Goal: Task Accomplishment & Management: Complete application form

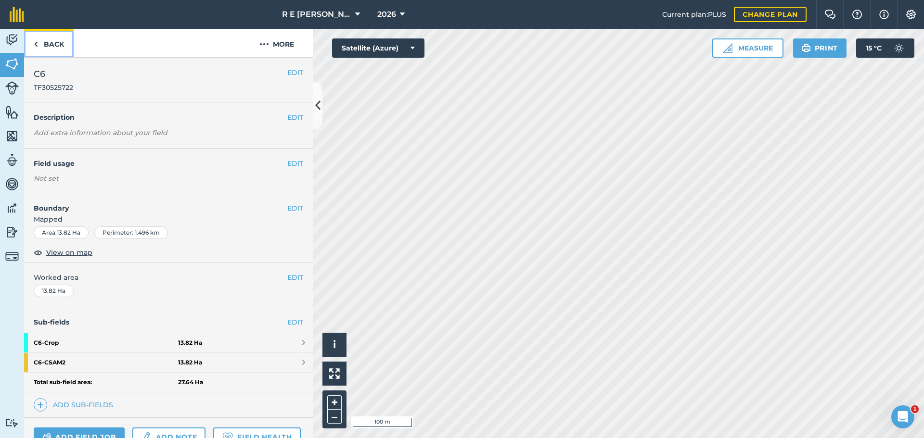
click at [52, 47] on link "Back" at bounding box center [49, 43] width 50 height 28
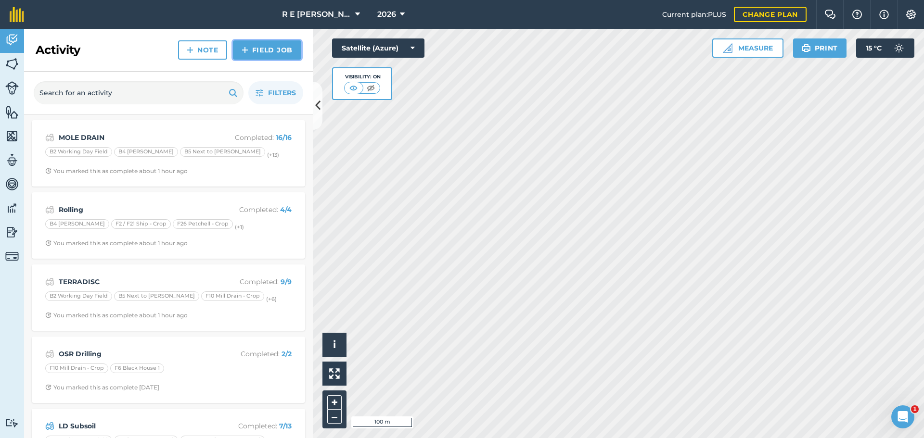
click at [255, 50] on link "Field Job" at bounding box center [267, 49] width 68 height 19
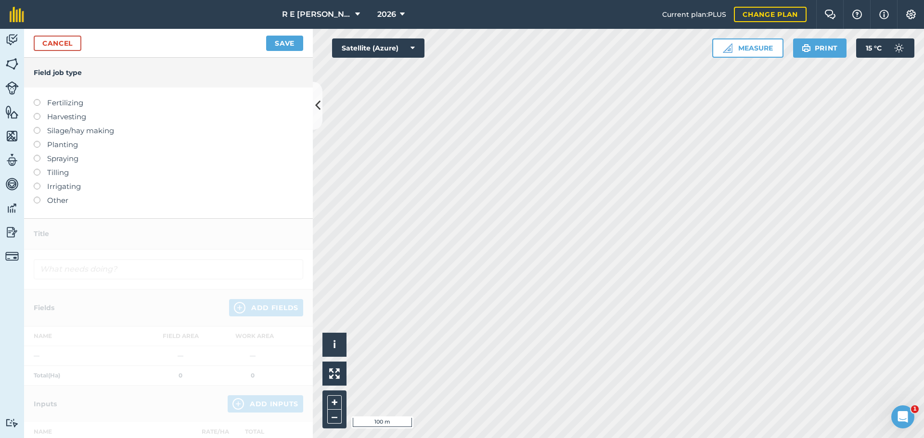
click at [37, 141] on label at bounding box center [40, 141] width 13 height 0
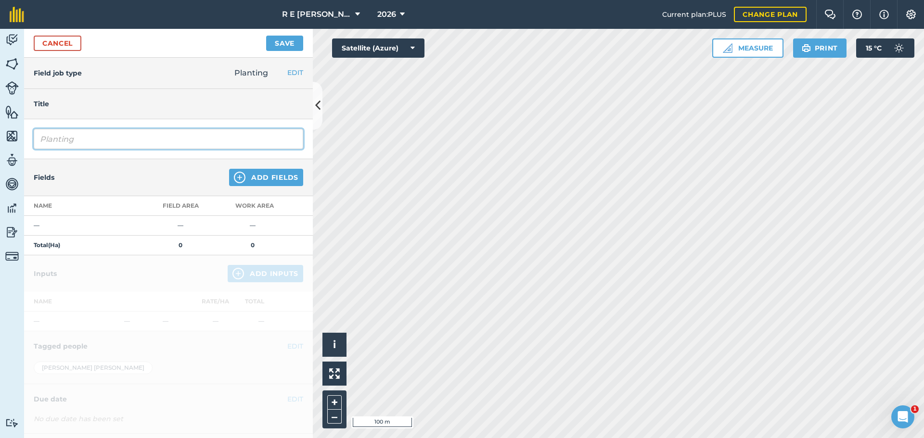
click at [85, 144] on input "Planting" at bounding box center [168, 139] width 269 height 20
drag, startPoint x: 86, startPoint y: 140, endPoint x: 21, endPoint y: 142, distance: 65.4
click at [21, 142] on div "Activity Fields Livestock Features Maps Team Vehicles Data Reporting Billing Tu…" at bounding box center [462, 233] width 924 height 409
type input "c"
click at [91, 137] on input "CSAM2 Over winter cover" at bounding box center [168, 139] width 269 height 20
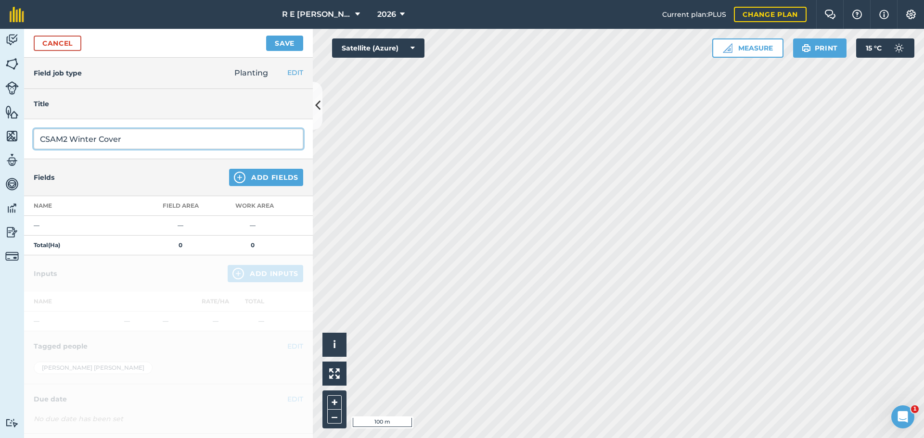
type input "CSAM2 Winter Cover"
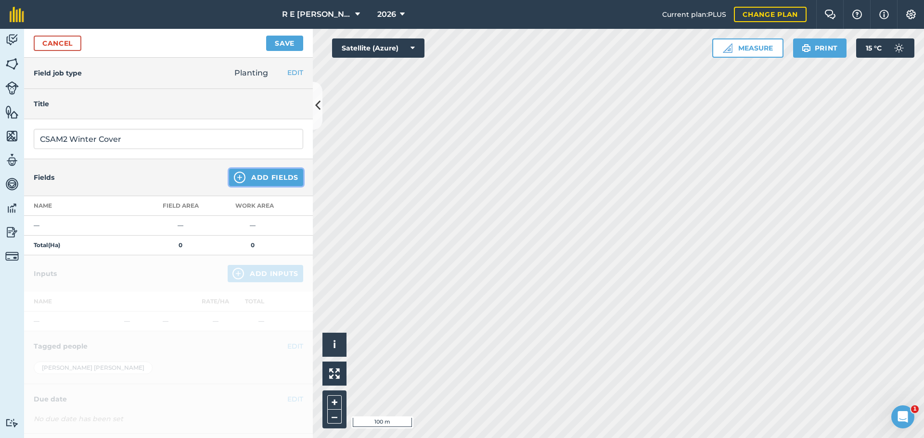
click at [234, 174] on img at bounding box center [240, 178] width 12 height 12
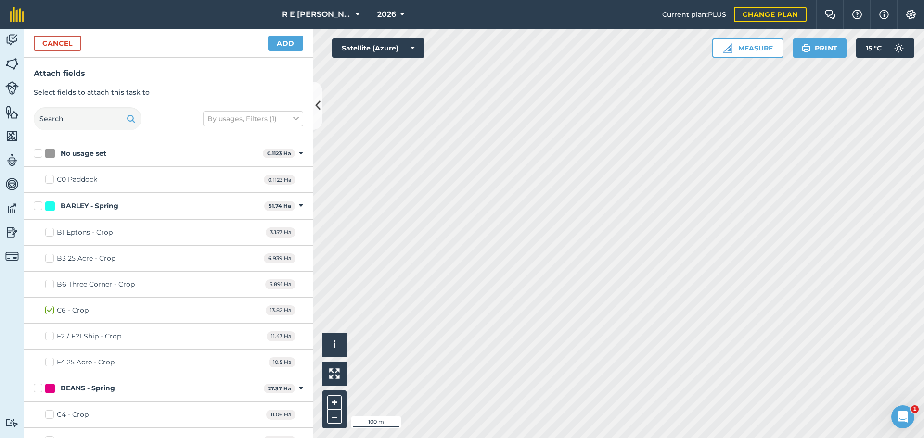
checkbox input "true"
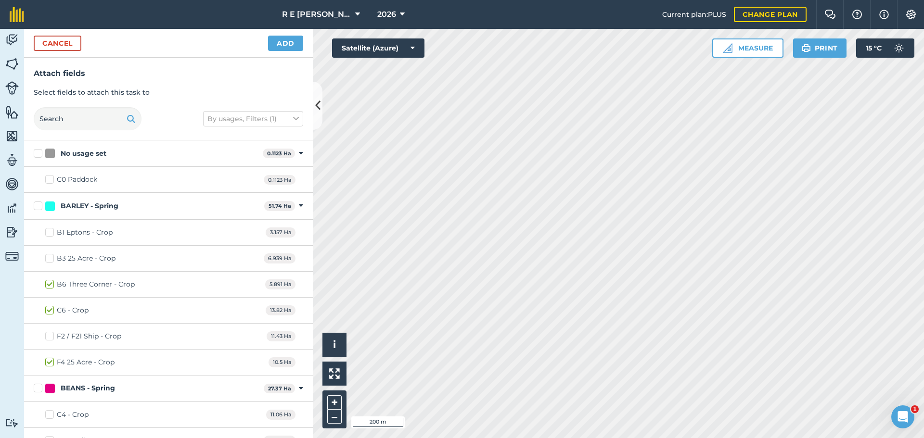
checkbox input "true"
click at [281, 39] on button "Add" at bounding box center [285, 43] width 35 height 15
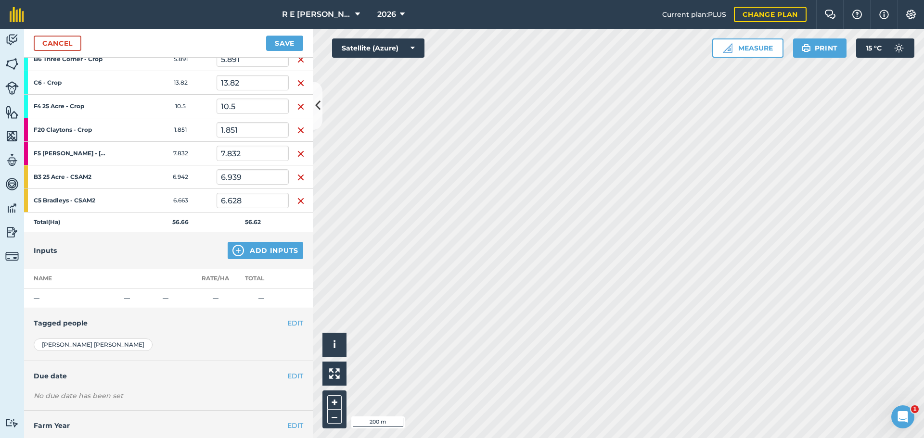
scroll to position [192, 0]
click at [232, 247] on img at bounding box center [238, 250] width 12 height 12
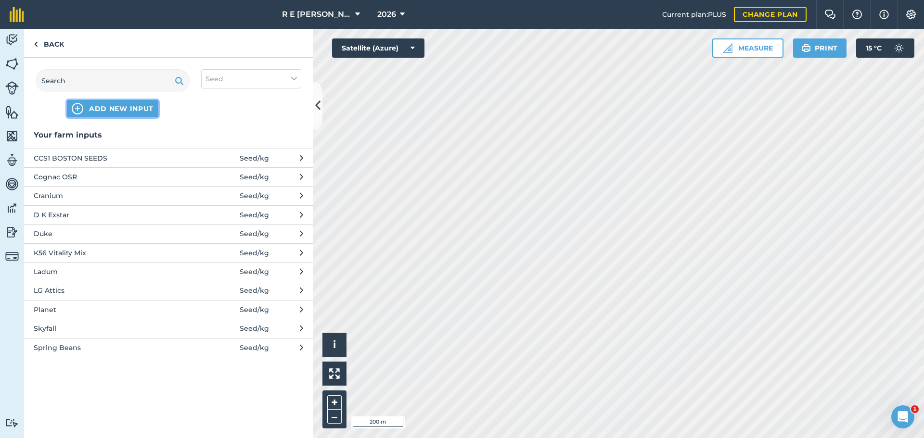
click at [77, 111] on img at bounding box center [78, 109] width 12 height 12
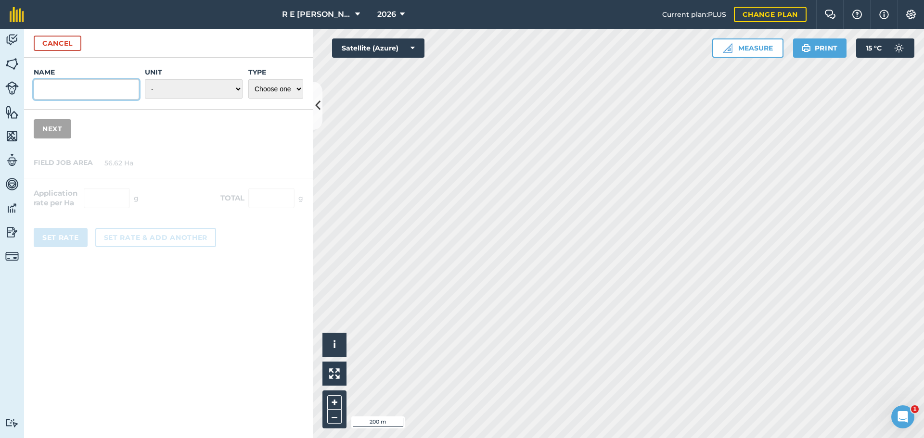
click at [62, 97] on input "Name" at bounding box center [86, 89] width 105 height 20
type input "g"
type input "GFP Whartons Cover Crop"
click at [237, 88] on select "- Grams/g Kilograms/kg Metric tonnes/t Millilitres/ml Litres/L Ounces/oz Pounds…" at bounding box center [194, 88] width 98 height 19
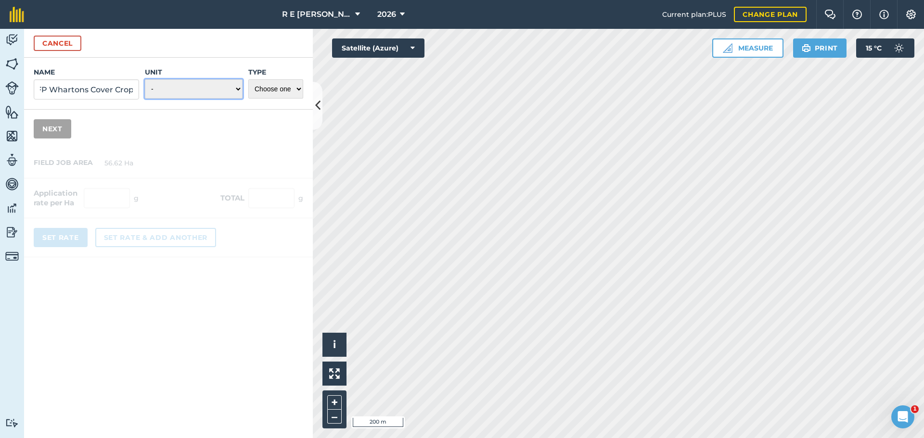
scroll to position [0, 0]
select select "KILOGRAMS"
click at [145, 79] on select "- Grams/g Kilograms/kg Metric tonnes/t Millilitres/ml Litres/L Ounces/oz Pounds…" at bounding box center [194, 88] width 98 height 19
click at [267, 93] on select "Choose one Fertilizer Seed Spray Fuel Other" at bounding box center [275, 88] width 55 height 19
select select "SEED"
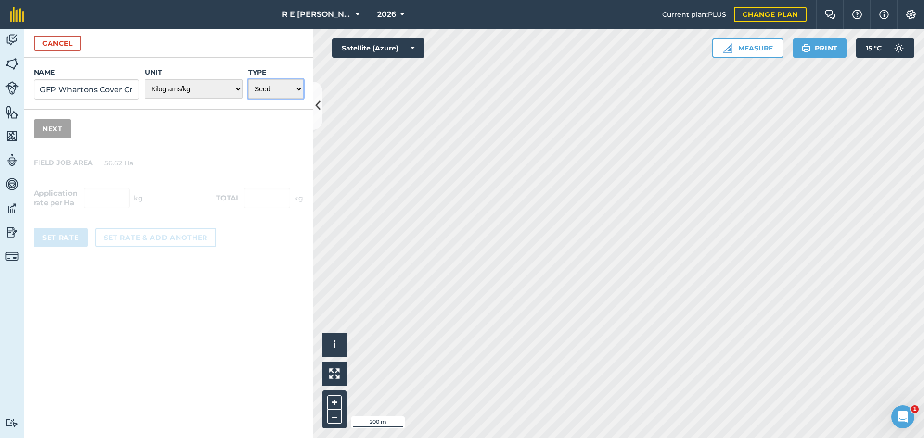
click at [248, 79] on select "Choose one Fertilizer Seed Spray Fuel Other" at bounding box center [275, 88] width 55 height 19
click at [54, 137] on button "Next" at bounding box center [53, 128] width 38 height 19
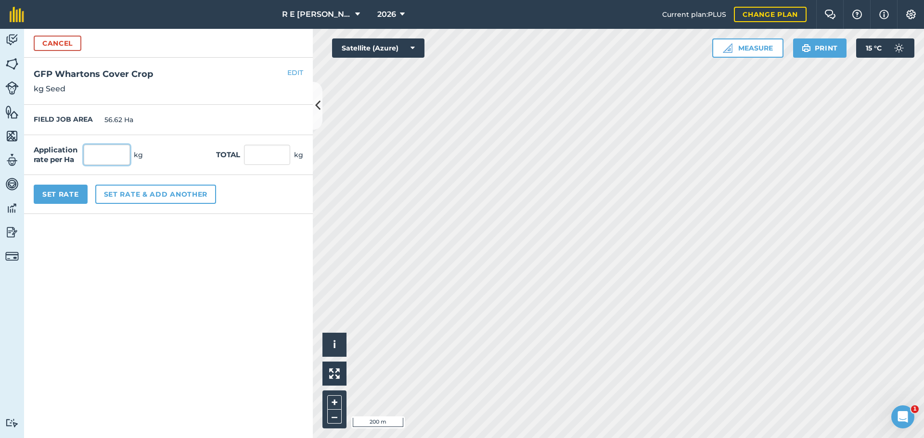
click at [92, 158] on input "text" at bounding box center [107, 155] width 46 height 20
type input "12"
type input "679.44"
click at [41, 197] on button "Set Rate" at bounding box center [61, 194] width 54 height 19
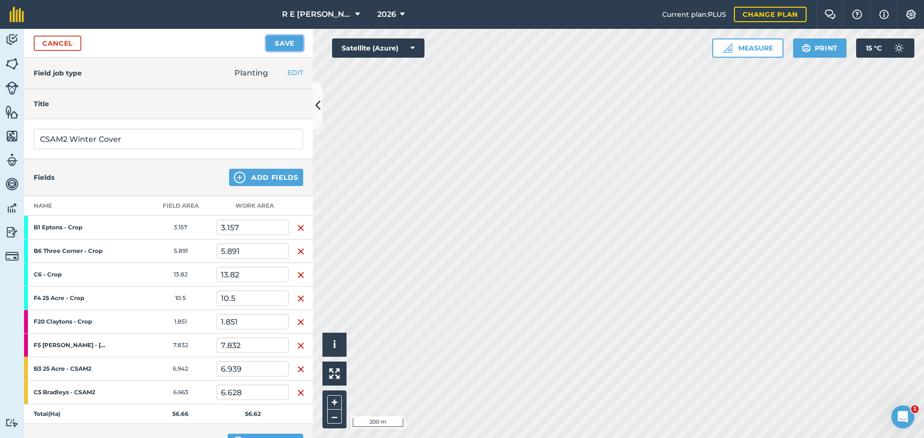
click at [288, 44] on button "Save" at bounding box center [284, 43] width 37 height 15
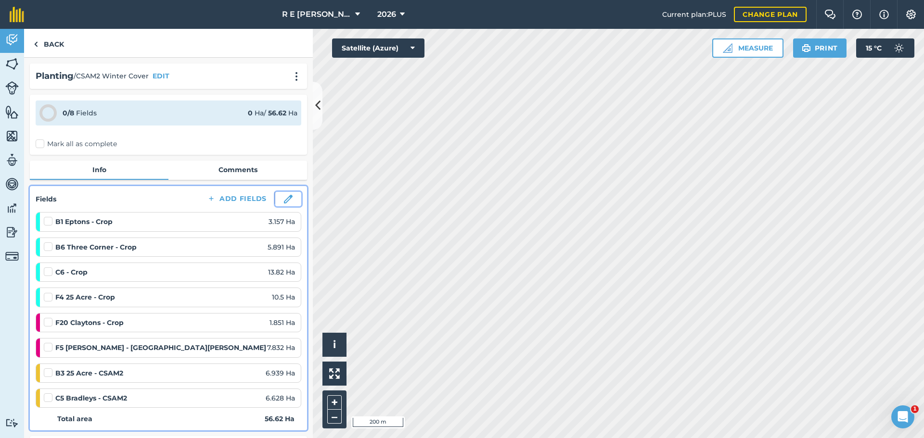
click at [284, 201] on img at bounding box center [288, 199] width 9 height 9
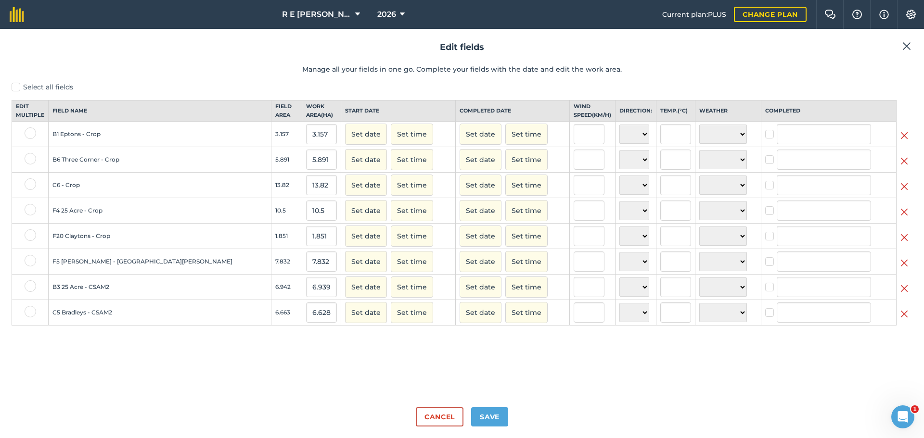
click at [903, 141] on img at bounding box center [904, 136] width 8 height 12
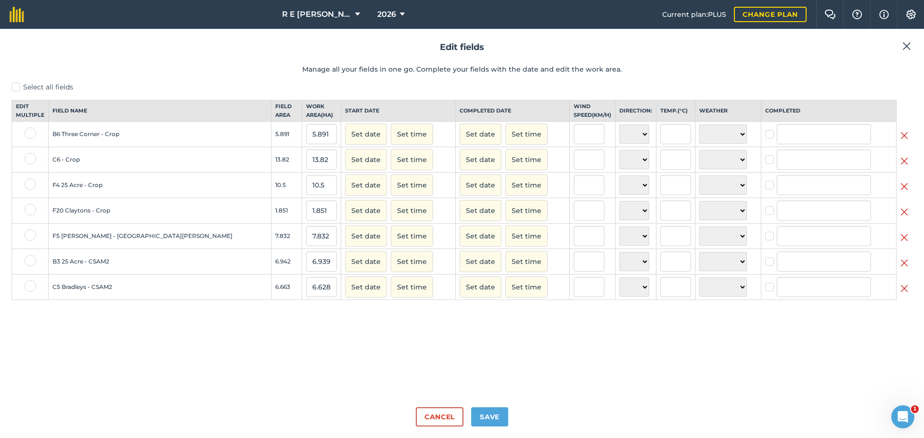
click at [906, 141] on img at bounding box center [904, 136] width 8 height 12
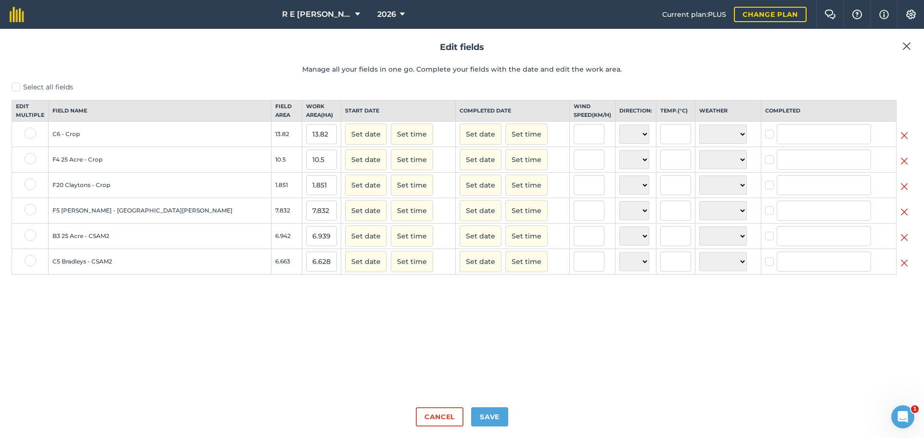
click at [906, 141] on img at bounding box center [904, 136] width 8 height 12
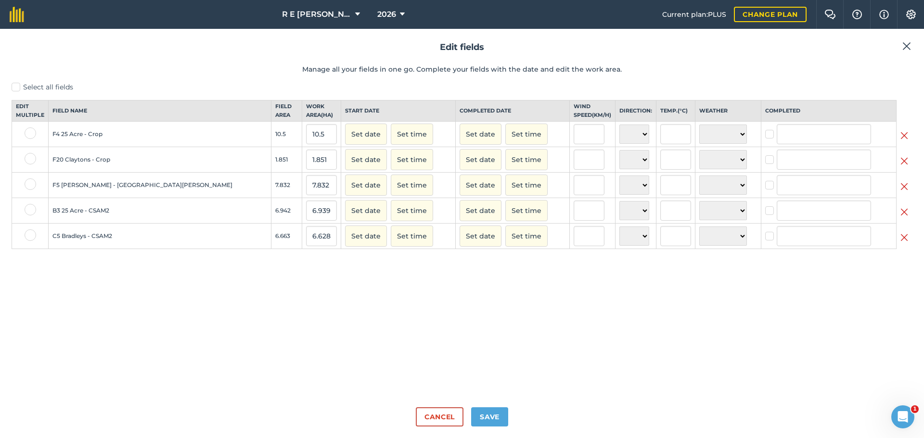
click at [906, 141] on img at bounding box center [904, 136] width 8 height 12
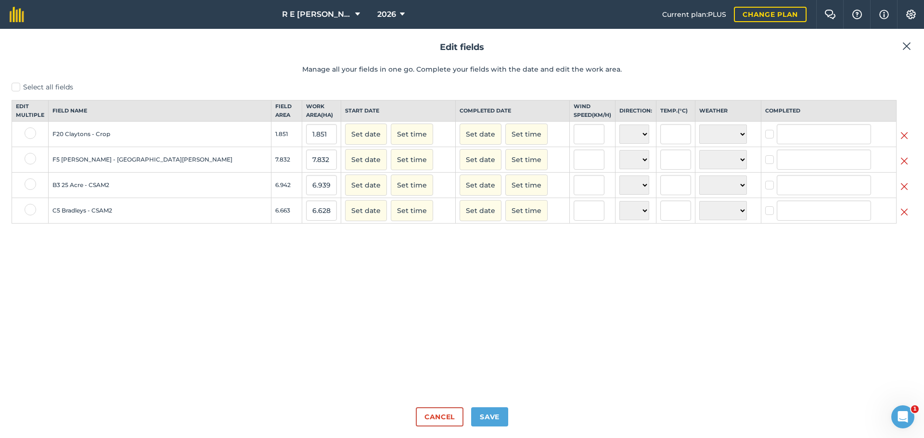
click at [906, 141] on img at bounding box center [904, 136] width 8 height 12
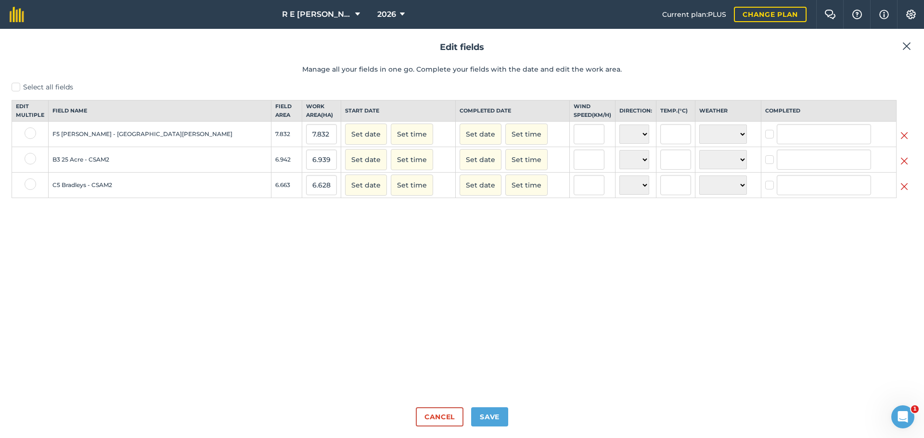
click at [906, 141] on img at bounding box center [904, 136] width 8 height 12
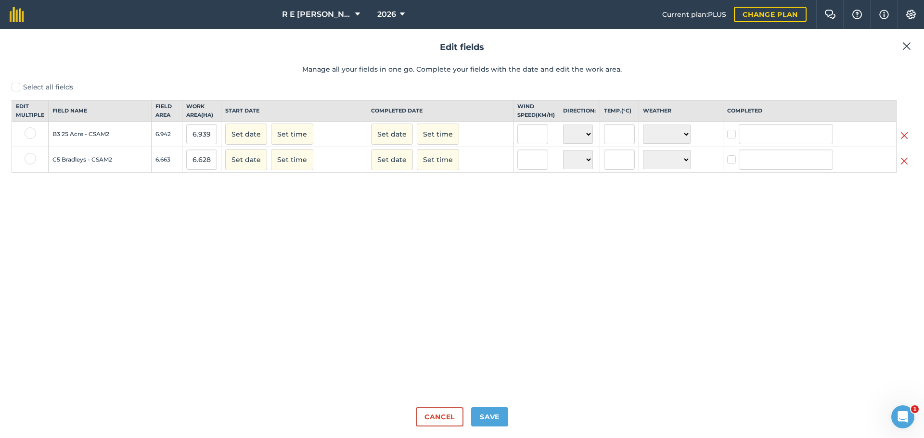
click at [906, 141] on img at bounding box center [904, 136] width 8 height 12
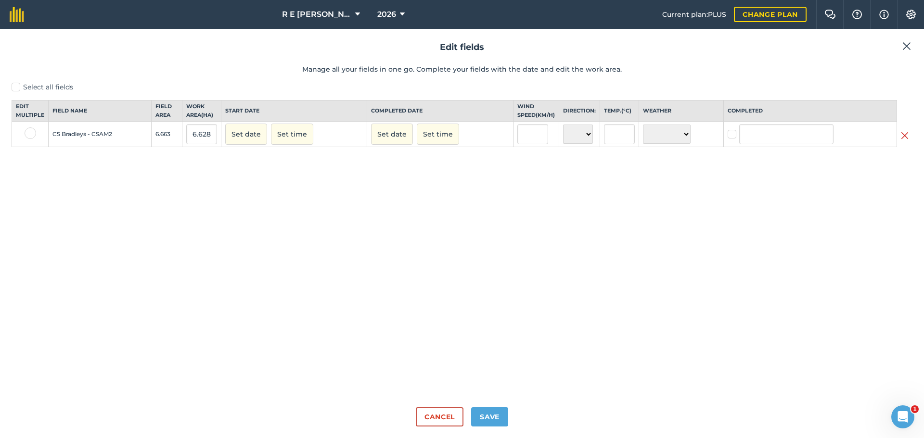
click at [906, 141] on img at bounding box center [904, 136] width 8 height 12
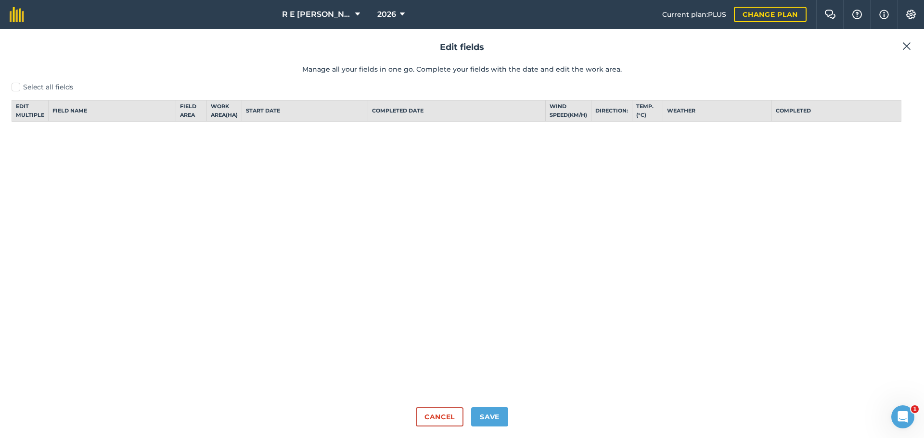
click at [905, 47] on img at bounding box center [906, 46] width 9 height 12
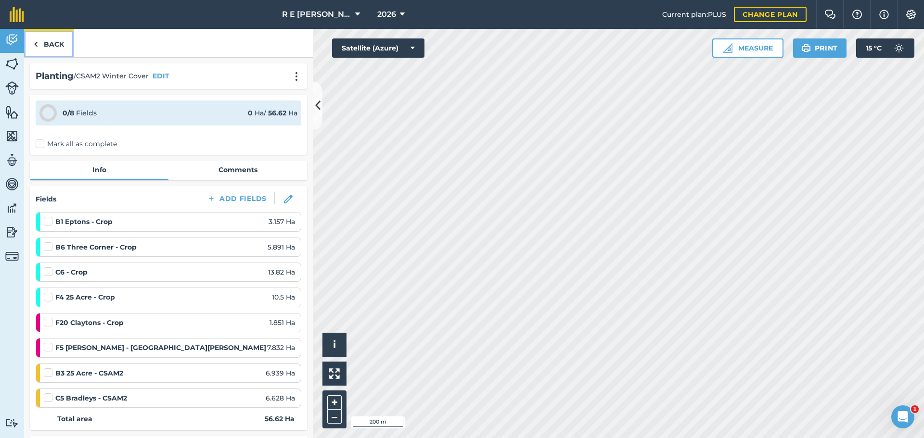
click at [56, 44] on link "Back" at bounding box center [49, 43] width 50 height 28
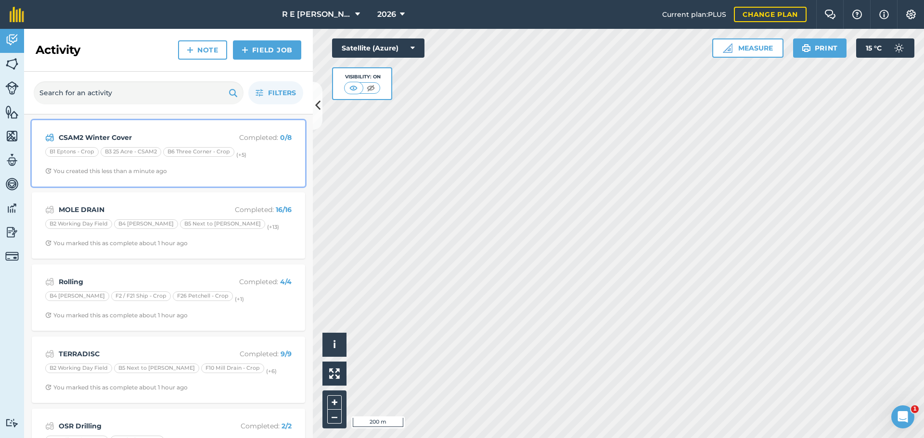
click at [271, 168] on span "You created this less than a minute ago" at bounding box center [168, 171] width 246 height 8
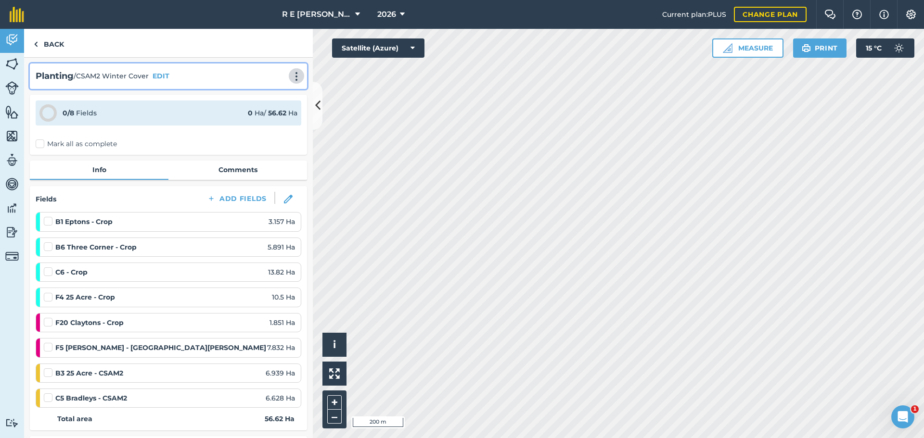
click at [291, 81] on img at bounding box center [297, 77] width 12 height 10
click at [262, 117] on link "Delete" at bounding box center [276, 120] width 62 height 19
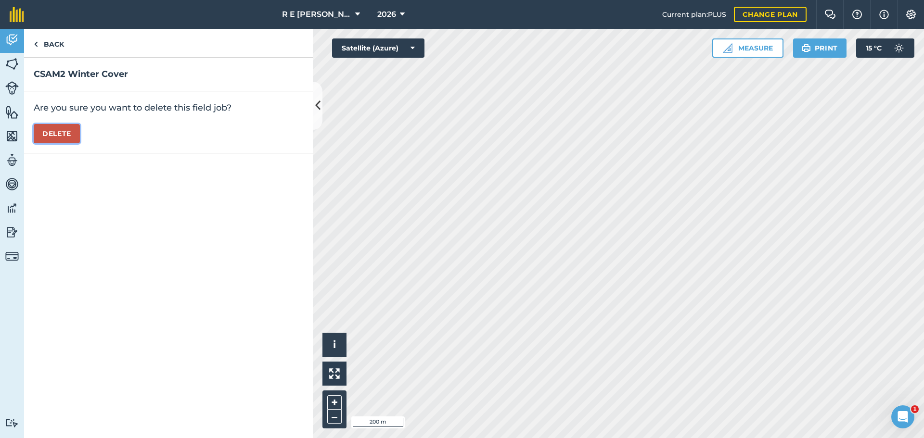
click at [68, 135] on button "Delete" at bounding box center [57, 133] width 46 height 19
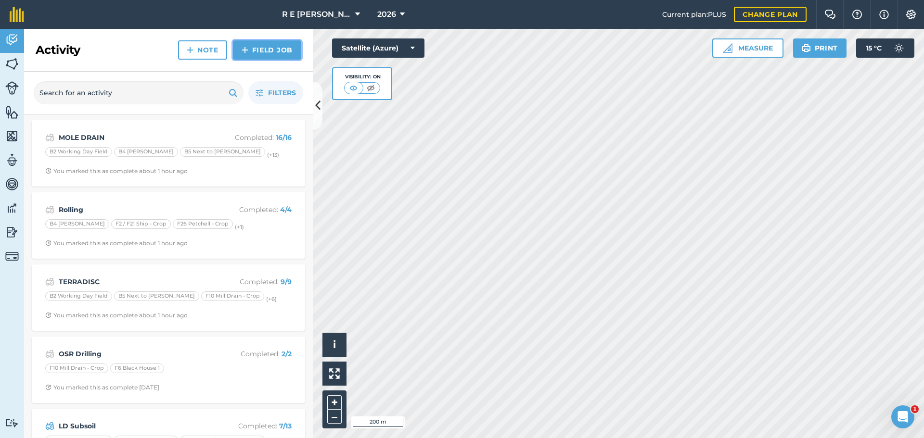
click at [238, 52] on link "Field Job" at bounding box center [267, 49] width 68 height 19
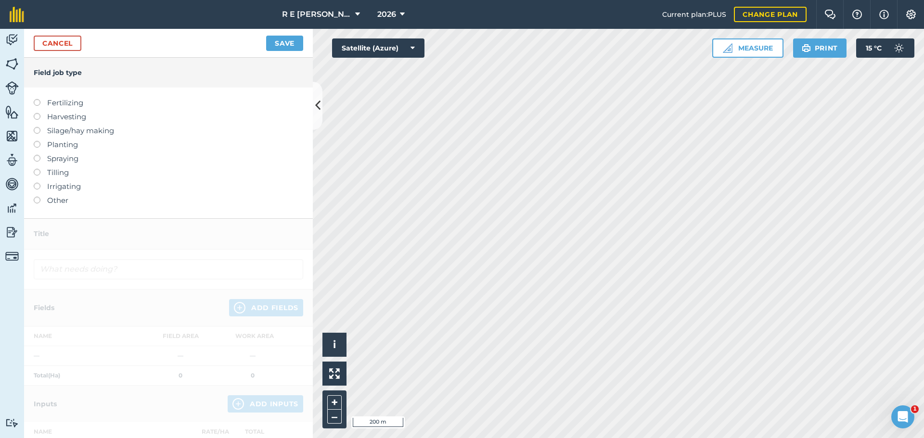
click at [37, 141] on label at bounding box center [40, 141] width 13 height 0
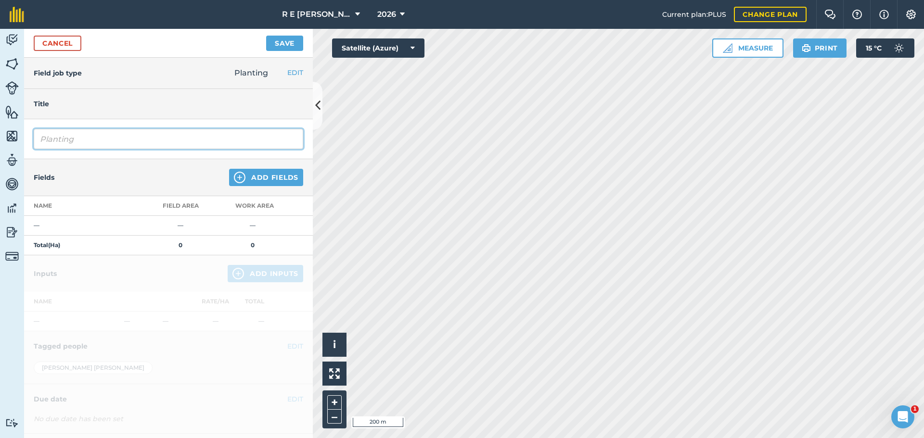
click at [98, 138] on input "Planting" at bounding box center [168, 139] width 269 height 20
drag, startPoint x: 98, startPoint y: 138, endPoint x: 10, endPoint y: 136, distance: 88.0
click at [11, 136] on div "Activity Fields Livestock Features Maps Team Vehicles Data Reporting Billing Tu…" at bounding box center [462, 233] width 924 height 409
type input "CSAM2 Winter Cover"
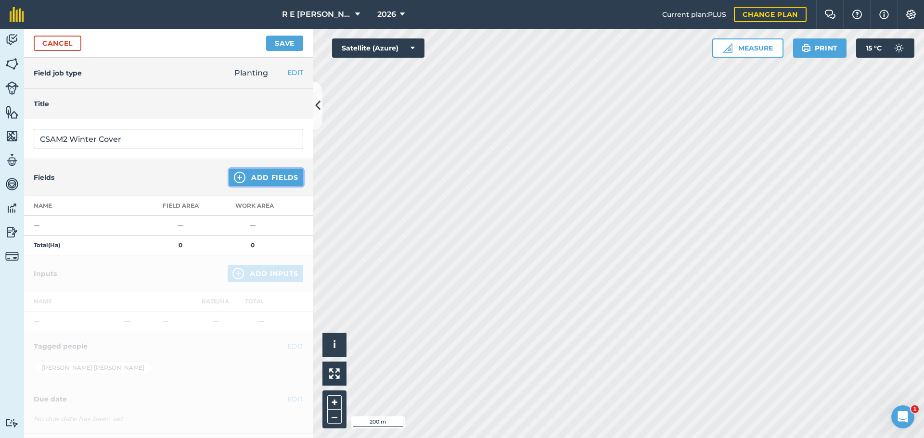
click at [235, 180] on img at bounding box center [240, 178] width 12 height 12
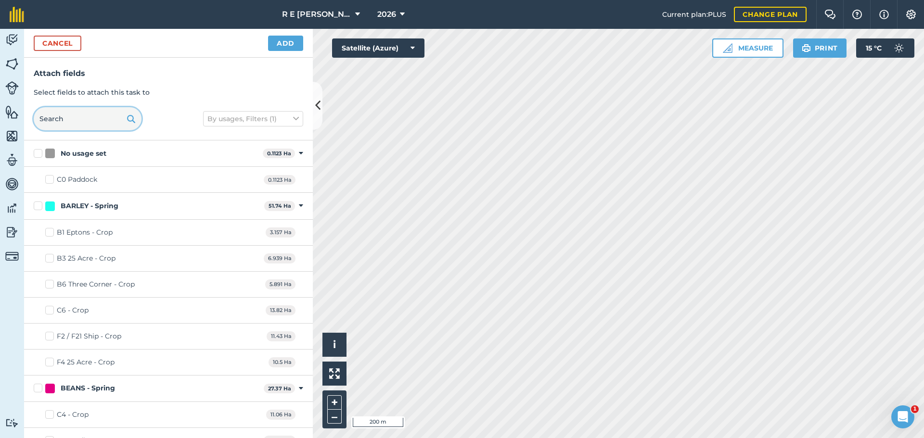
click at [80, 127] on input "text" at bounding box center [88, 118] width 108 height 23
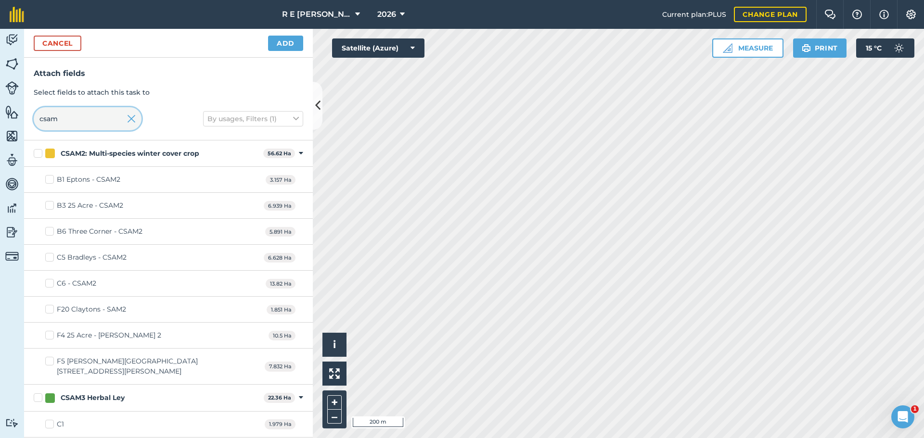
type input "csam"
click at [52, 178] on label "B1 Eptons - CSAM2" at bounding box center [82, 180] width 75 height 10
click at [51, 178] on input "B1 Eptons - CSAM2" at bounding box center [48, 178] width 6 height 6
checkbox input "true"
click at [54, 208] on label "B3 25 Acre - CSAM2" at bounding box center [84, 206] width 78 height 10
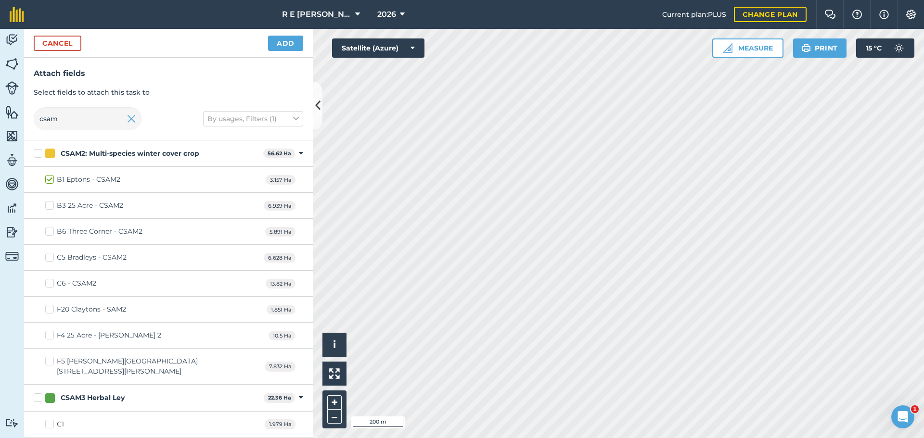
click at [51, 207] on input "B3 25 Acre - CSAM2" at bounding box center [48, 204] width 6 height 6
checkbox input "true"
click at [52, 229] on label "B6 Three Corner - CSAM2" at bounding box center [93, 232] width 97 height 10
click at [51, 229] on input "B6 Three Corner - CSAM2" at bounding box center [48, 230] width 6 height 6
checkbox input "true"
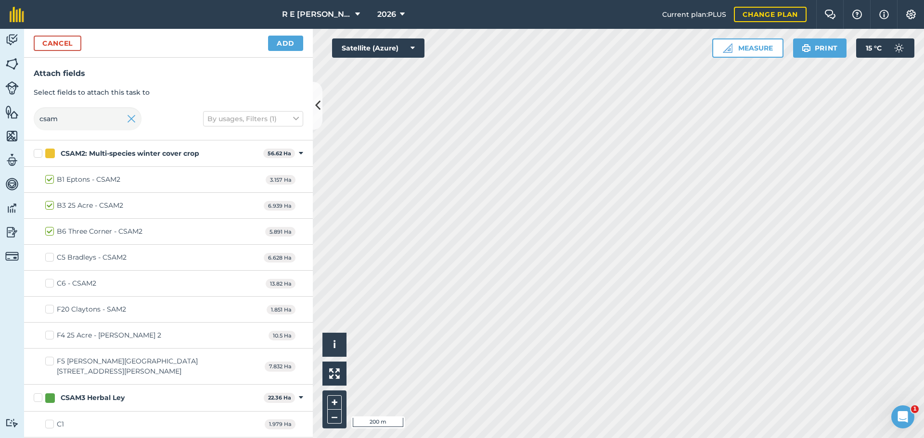
click at [53, 257] on label "C5 Bradleys - CSAM2" at bounding box center [85, 258] width 81 height 10
click at [51, 257] on input "C5 Bradleys - CSAM2" at bounding box center [48, 256] width 6 height 6
checkbox input "true"
click at [49, 284] on label "C6 - CSAM2" at bounding box center [70, 284] width 51 height 10
click at [49, 284] on input "C6 - CSAM2" at bounding box center [48, 282] width 6 height 6
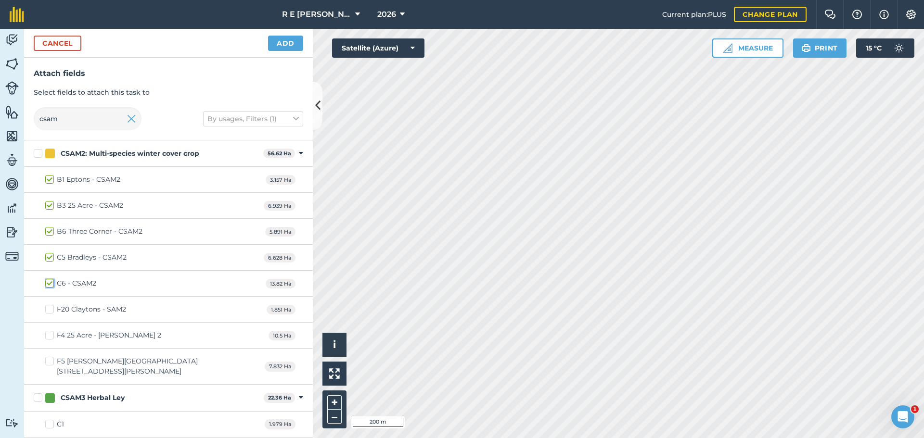
checkbox input "true"
click at [51, 307] on label "F20 Claytons - SAM2" at bounding box center [85, 309] width 81 height 10
click at [51, 307] on input "F20 Claytons - SAM2" at bounding box center [48, 307] width 6 height 6
checkbox input "true"
click at [51, 334] on label "F4 25 Acre - [PERSON_NAME] 2" at bounding box center [103, 335] width 116 height 10
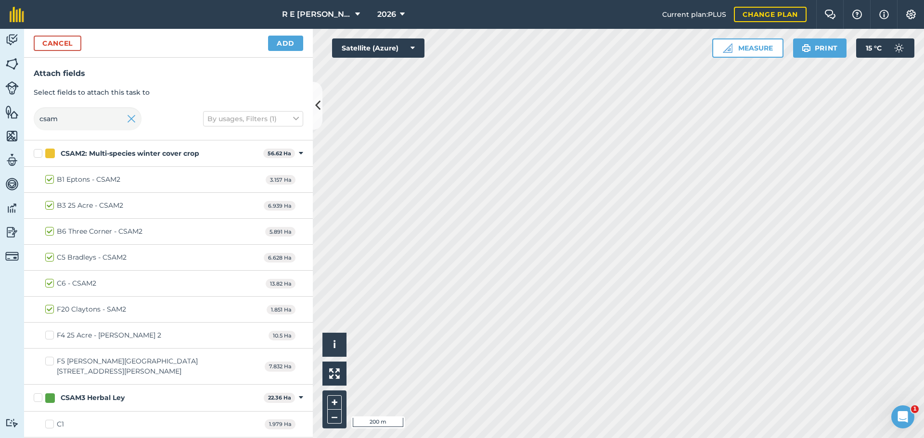
click at [51, 334] on input "F4 25 Acre - [PERSON_NAME] 2" at bounding box center [48, 333] width 6 height 6
checkbox input "true"
click at [49, 362] on label "F5 [PERSON_NAME][GEOGRAPHIC_DATA][STREET_ADDRESS][PERSON_NAME]" at bounding box center [154, 366] width 219 height 20
click at [49, 362] on input "F5 [PERSON_NAME][GEOGRAPHIC_DATA][STREET_ADDRESS][PERSON_NAME]" at bounding box center [48, 359] width 6 height 6
checkbox input "true"
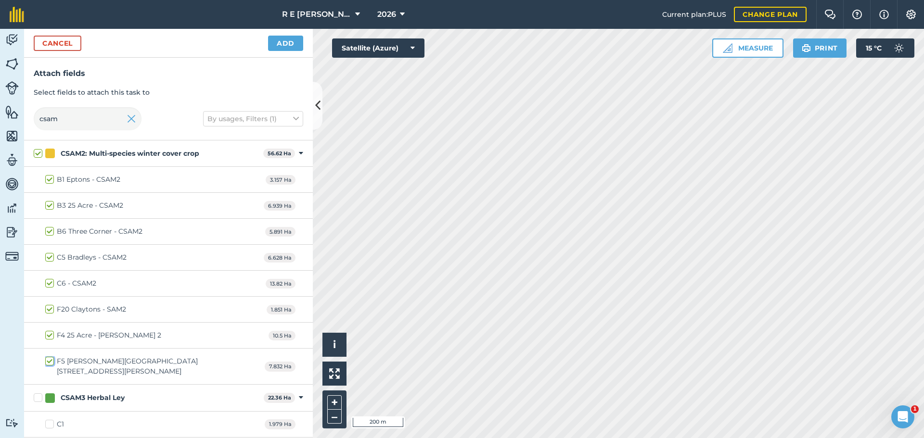
checkbox input "true"
click at [277, 45] on button "Add" at bounding box center [285, 43] width 35 height 15
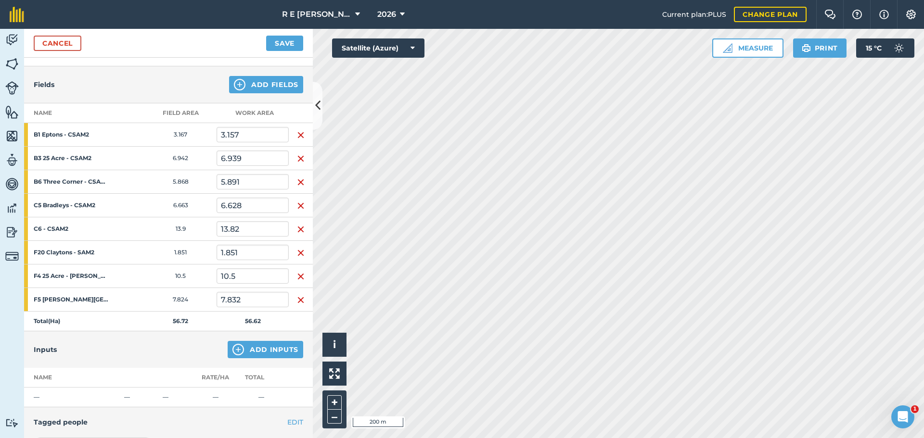
scroll to position [144, 0]
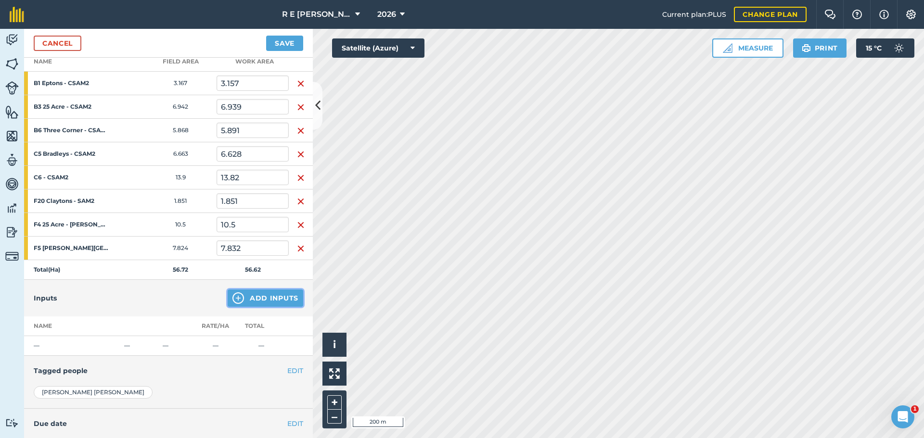
click at [232, 301] on img at bounding box center [238, 298] width 12 height 12
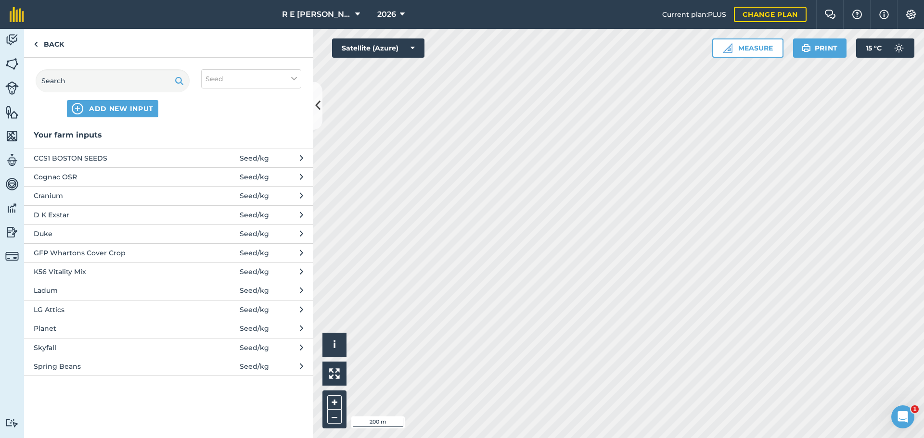
click at [96, 252] on span "GFP Whartons Cover Crop" at bounding box center [112, 253] width 157 height 11
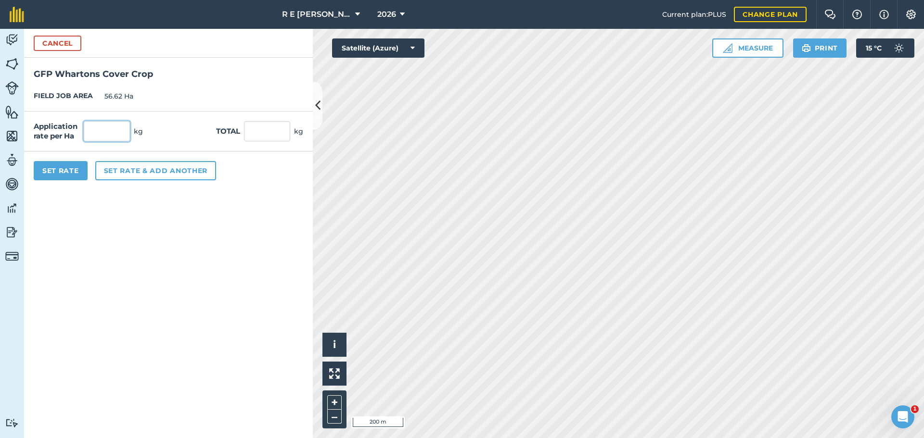
click at [100, 136] on input "text" at bounding box center [107, 131] width 46 height 20
type input "12"
type input "679.44"
click at [63, 169] on button "Set Rate" at bounding box center [61, 170] width 54 height 19
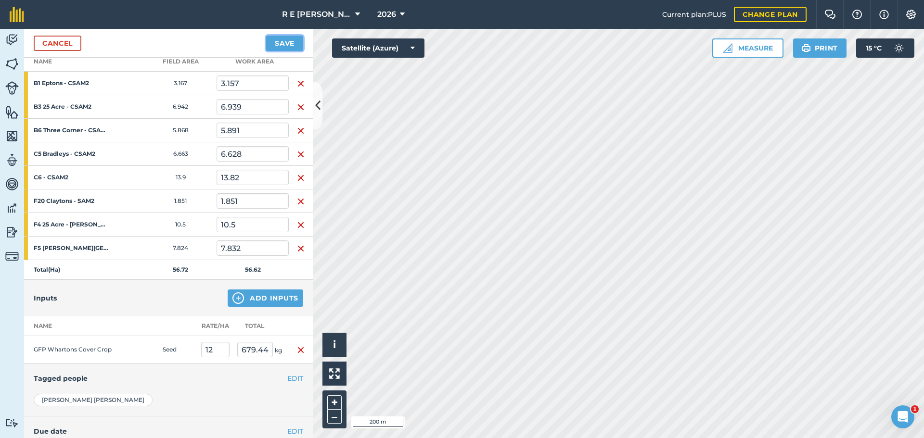
click at [278, 46] on button "Save" at bounding box center [284, 43] width 37 height 15
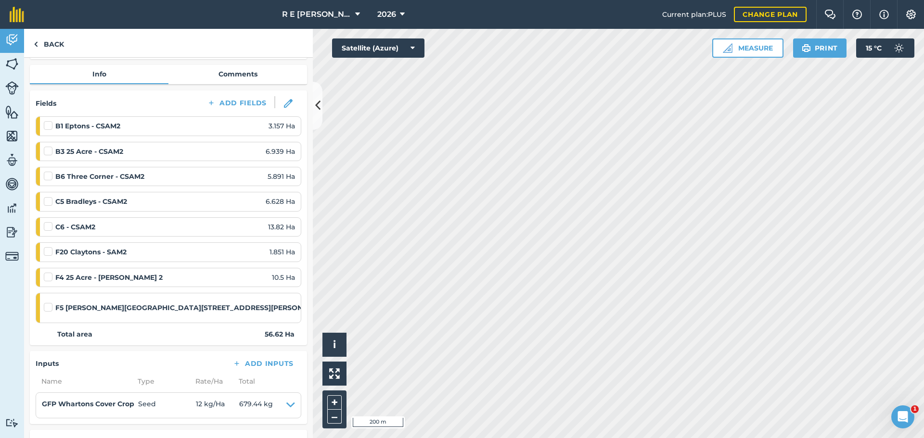
scroll to position [96, 0]
click at [48, 302] on label at bounding box center [50, 302] width 12 height 0
click at [48, 302] on input "checkbox" at bounding box center [47, 305] width 6 height 6
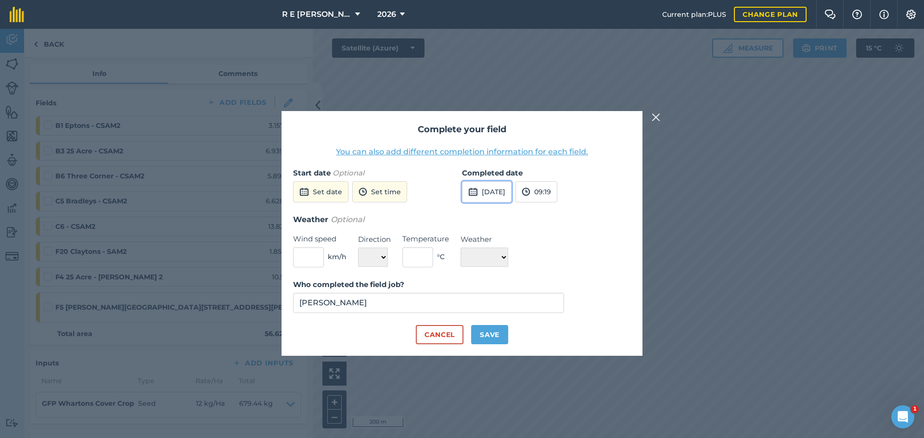
click at [483, 191] on button "[DATE]" at bounding box center [487, 191] width 50 height 21
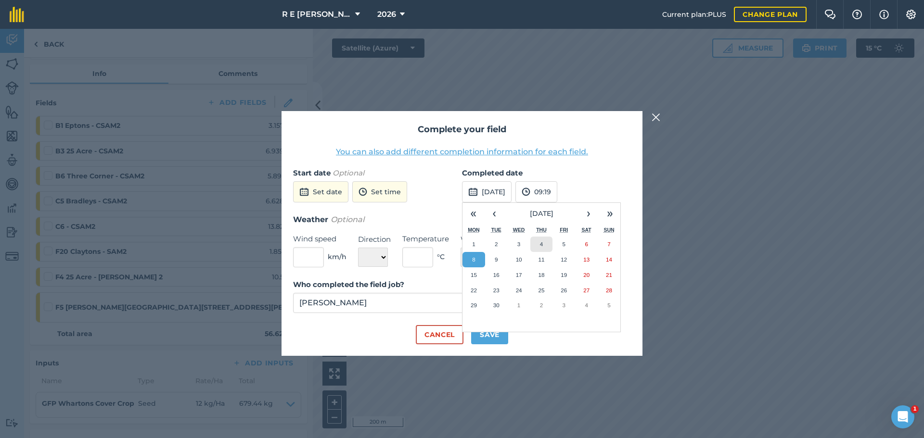
click at [540, 246] on abbr "4" at bounding box center [541, 244] width 3 height 6
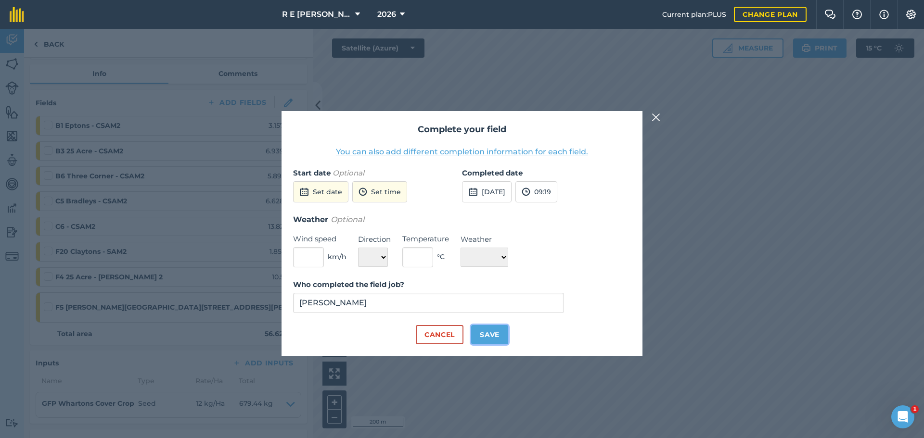
click at [492, 338] on button "Save" at bounding box center [489, 334] width 37 height 19
checkbox input "true"
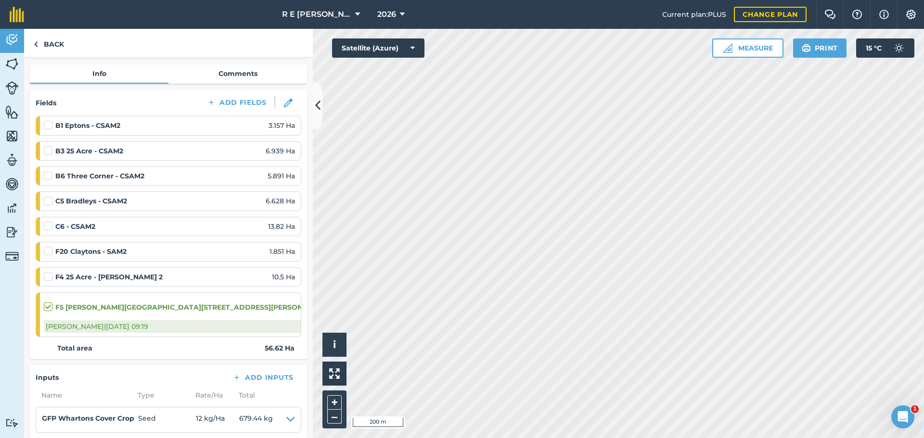
click at [48, 246] on label at bounding box center [50, 246] width 12 height 0
click at [48, 252] on input "checkbox" at bounding box center [47, 249] width 6 height 6
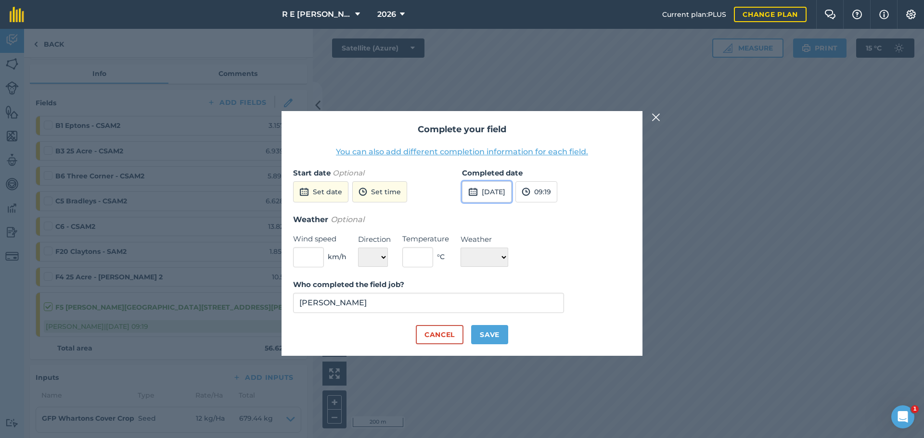
click at [491, 190] on button "[DATE]" at bounding box center [487, 191] width 50 height 21
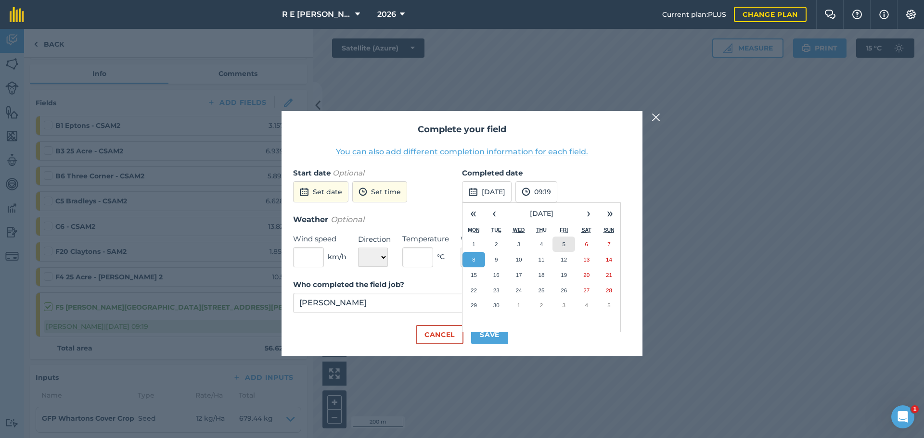
click at [557, 242] on button "5" at bounding box center [563, 244] width 23 height 15
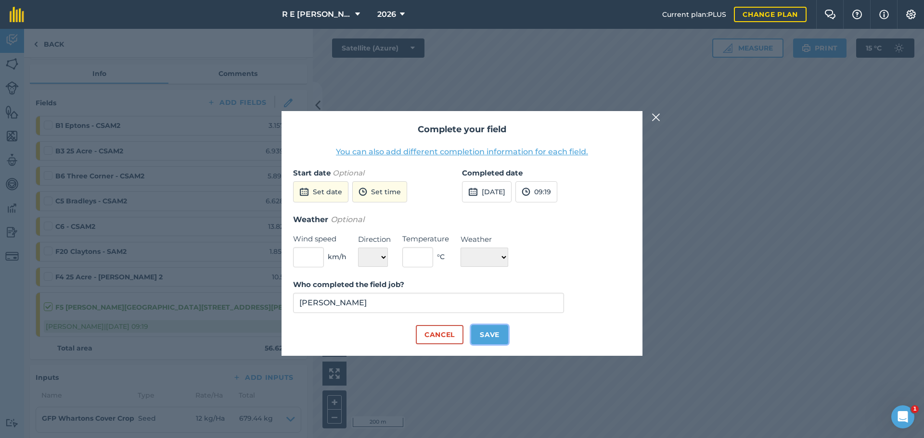
click at [486, 337] on button "Save" at bounding box center [489, 334] width 37 height 19
checkbox input "true"
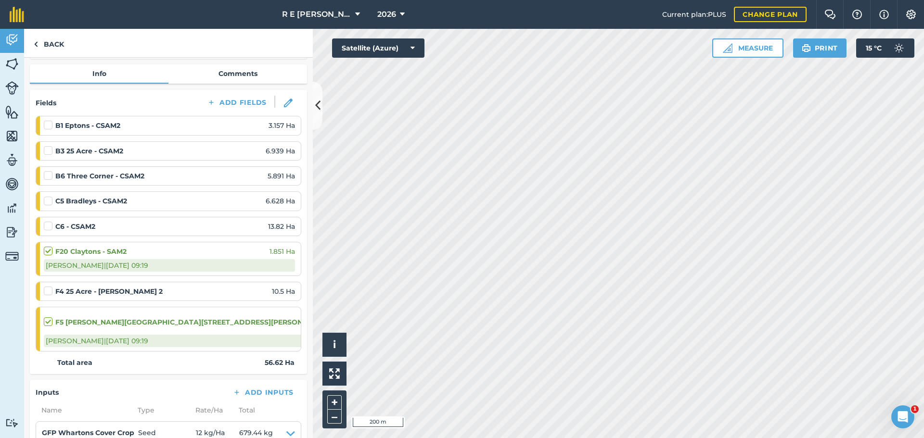
click at [50, 286] on label at bounding box center [50, 286] width 12 height 0
click at [50, 291] on input "checkbox" at bounding box center [47, 289] width 6 height 6
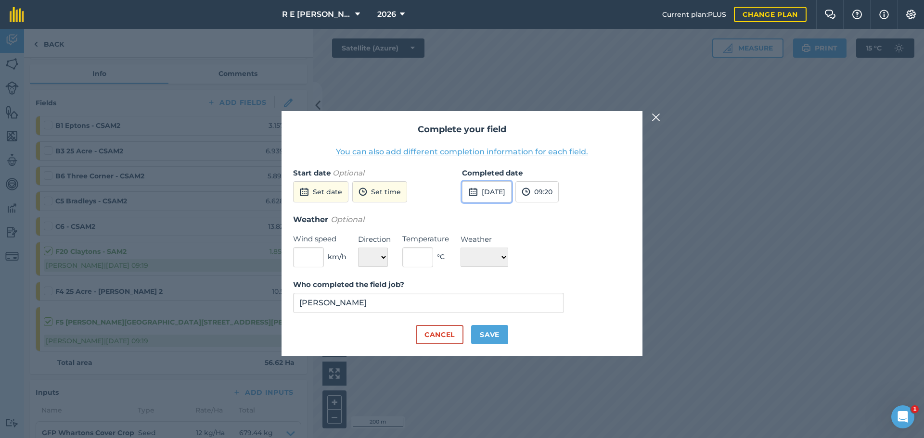
click at [511, 192] on button "[DATE]" at bounding box center [487, 191] width 50 height 21
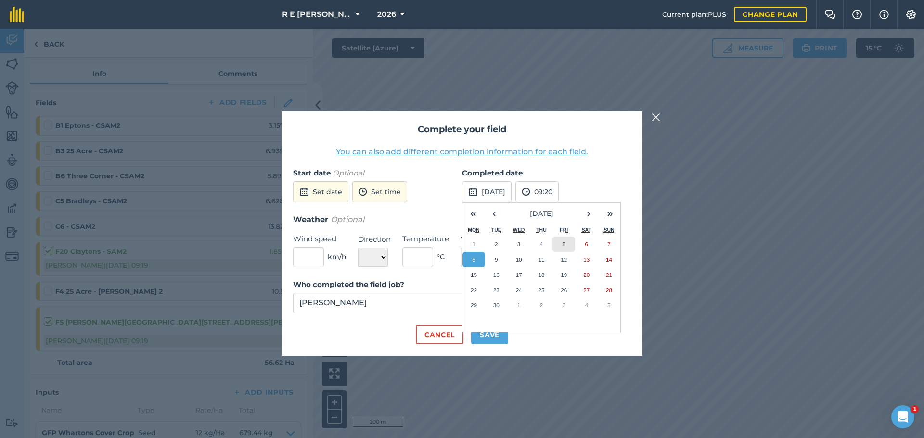
click at [558, 242] on button "5" at bounding box center [563, 244] width 23 height 15
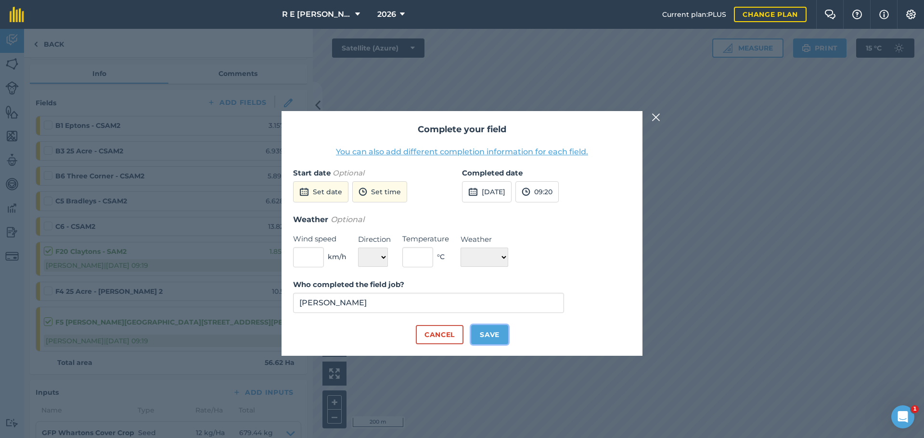
click at [494, 333] on button "Save" at bounding box center [489, 334] width 37 height 19
checkbox input "true"
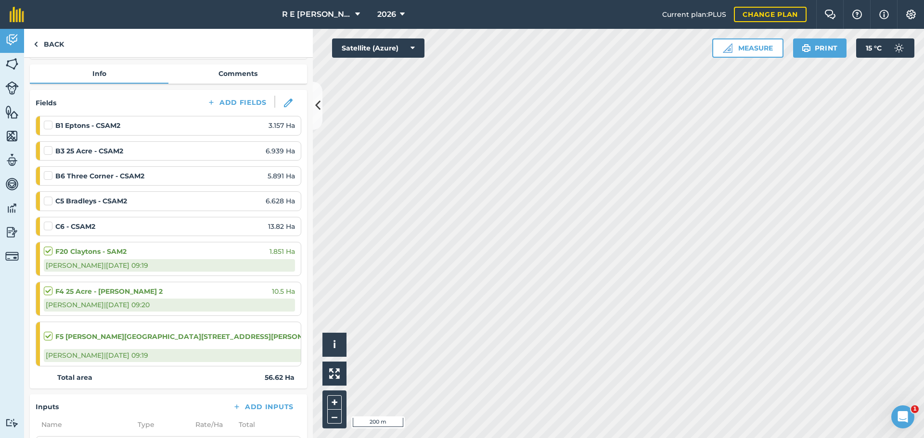
click at [46, 196] on label at bounding box center [50, 196] width 12 height 0
click at [46, 200] on input "checkbox" at bounding box center [47, 199] width 6 height 6
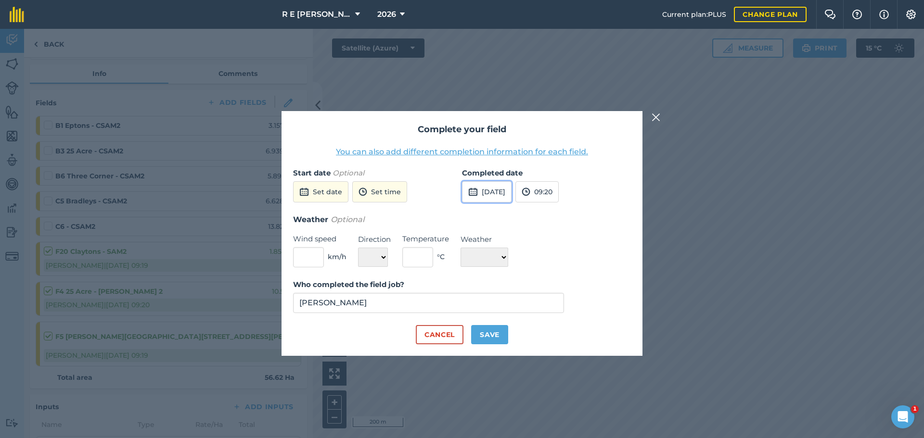
click at [487, 195] on button "[DATE]" at bounding box center [487, 191] width 50 height 21
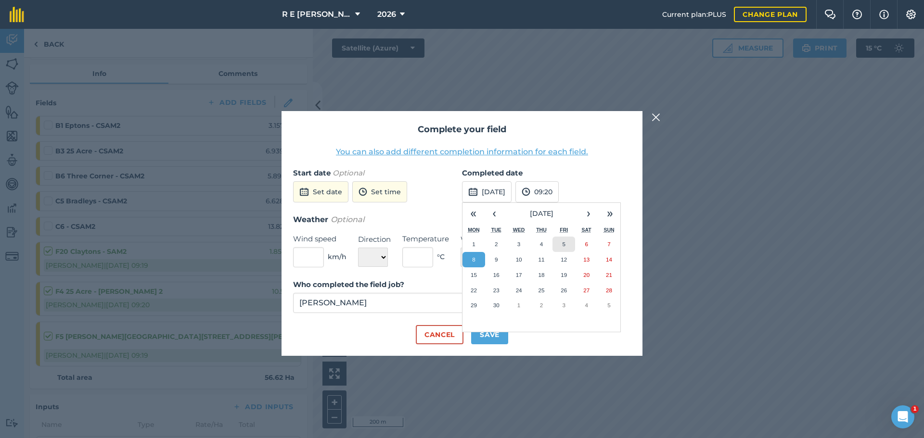
click at [559, 243] on button "5" at bounding box center [563, 244] width 23 height 15
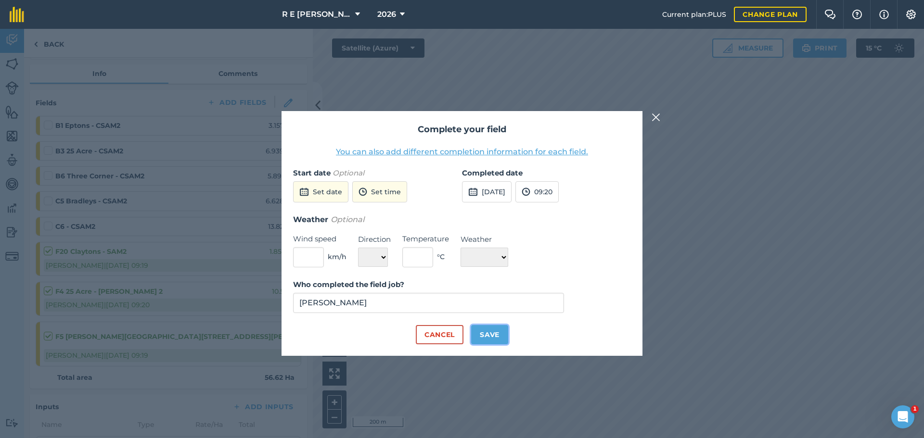
click at [499, 332] on button "Save" at bounding box center [489, 334] width 37 height 19
checkbox input "true"
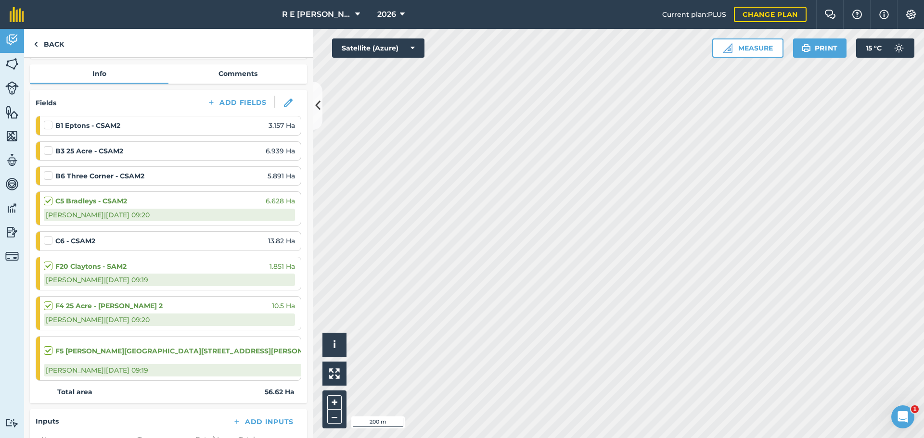
click at [50, 236] on label at bounding box center [50, 236] width 12 height 0
click at [50, 239] on input "checkbox" at bounding box center [47, 239] width 6 height 6
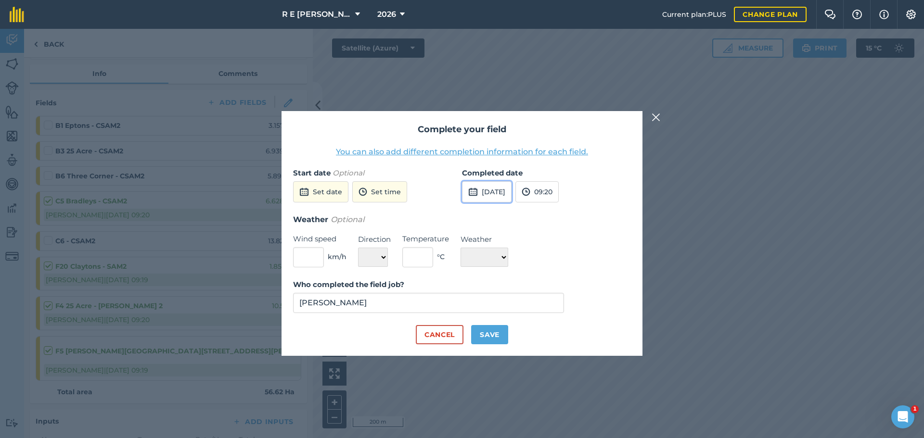
click at [485, 197] on button "[DATE]" at bounding box center [487, 191] width 50 height 21
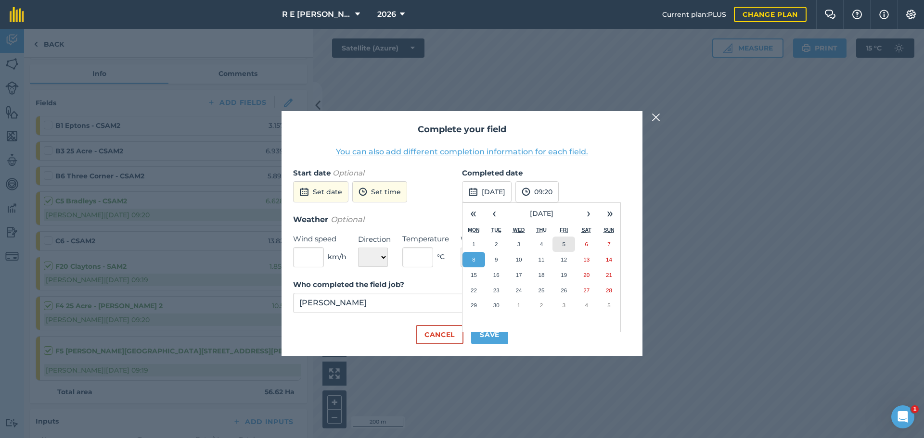
click at [555, 241] on button "5" at bounding box center [563, 244] width 23 height 15
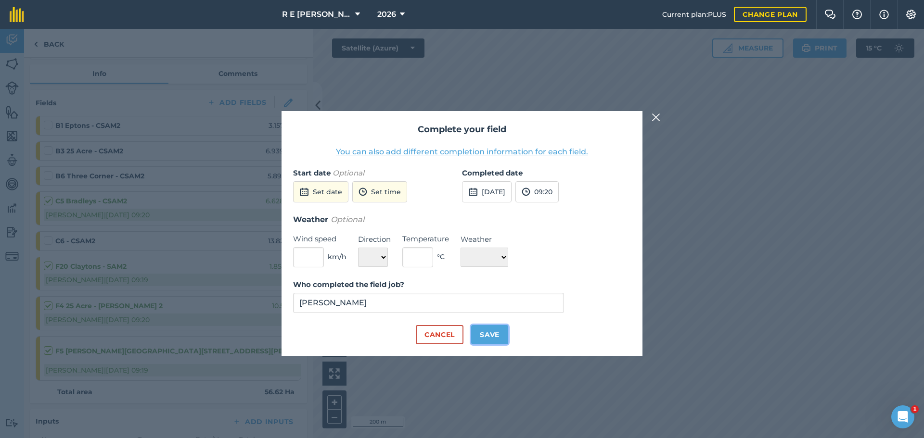
click at [490, 333] on button "Save" at bounding box center [489, 334] width 37 height 19
checkbox input "true"
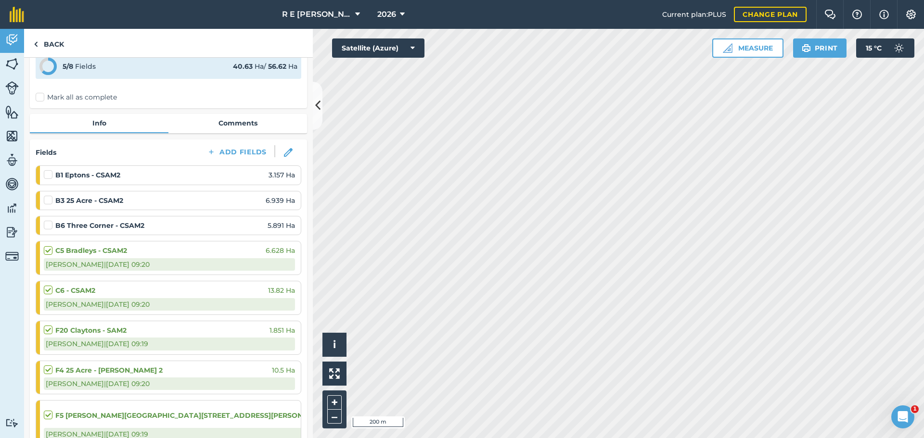
scroll to position [0, 0]
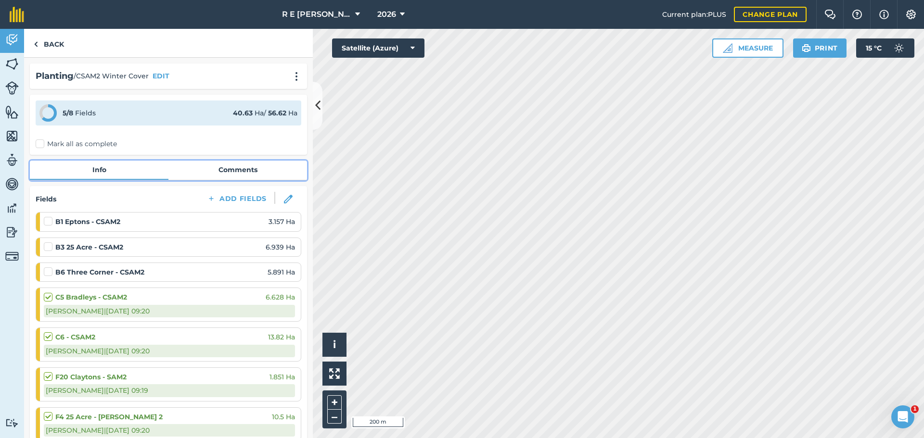
click at [234, 174] on link "Comments" at bounding box center [237, 170] width 139 height 18
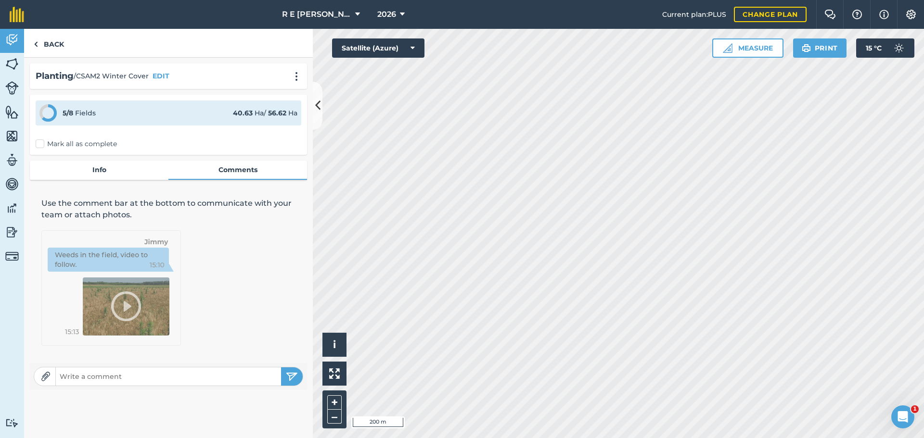
click at [43, 373] on img at bounding box center [46, 377] width 10 height 10
type input "C:\fakepath\IMG_6165.JPEG"
